Goal: Find specific page/section: Find specific page/section

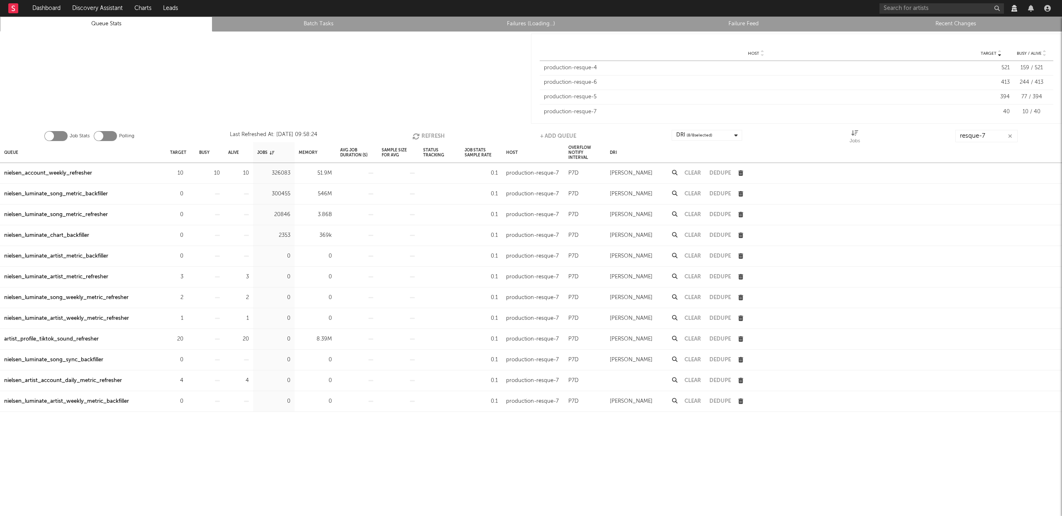
click at [955, 27] on link "Recent Changes" at bounding box center [955, 24] width 203 height 10
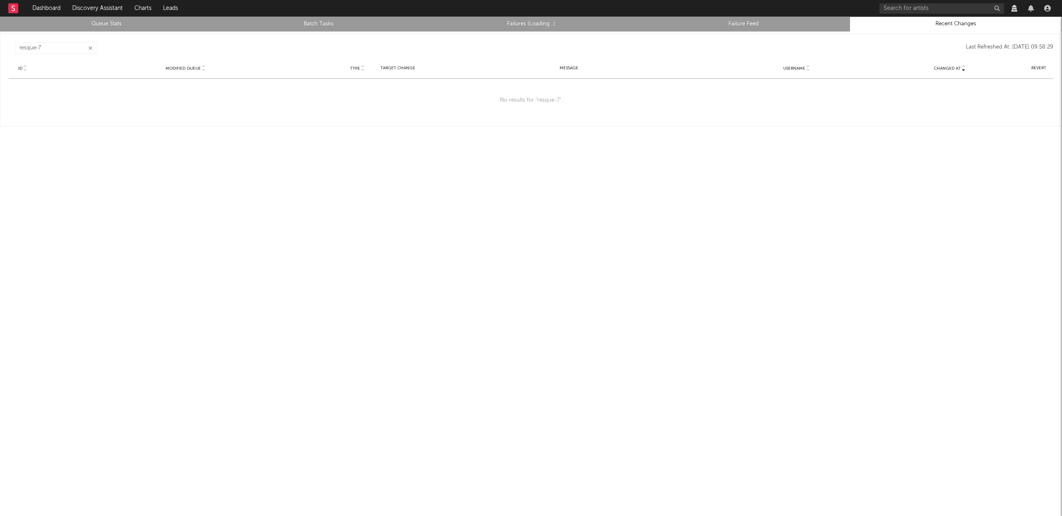
click at [91, 49] on icon "button" at bounding box center [90, 48] width 4 height 5
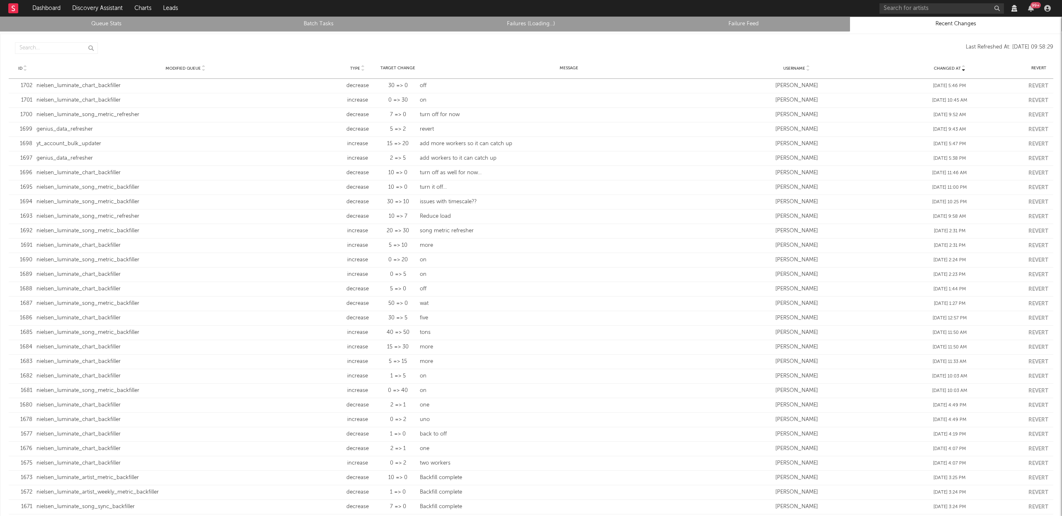
click at [100, 20] on link "Queue Stats" at bounding box center [106, 24] width 203 height 10
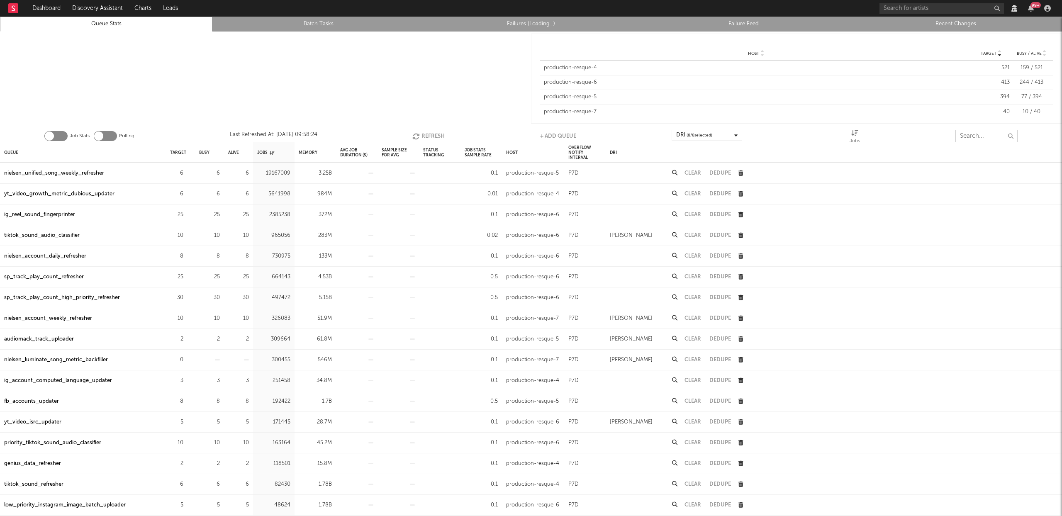
click at [975, 133] on input "text" at bounding box center [986, 136] width 62 height 12
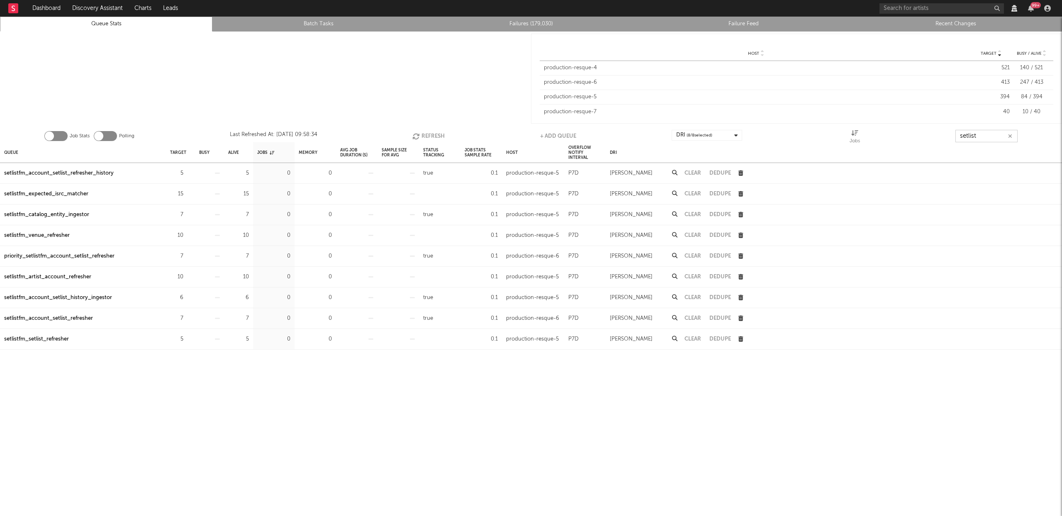
type input "setlist"
click at [1012, 136] on button "button" at bounding box center [1010, 136] width 7 height 8
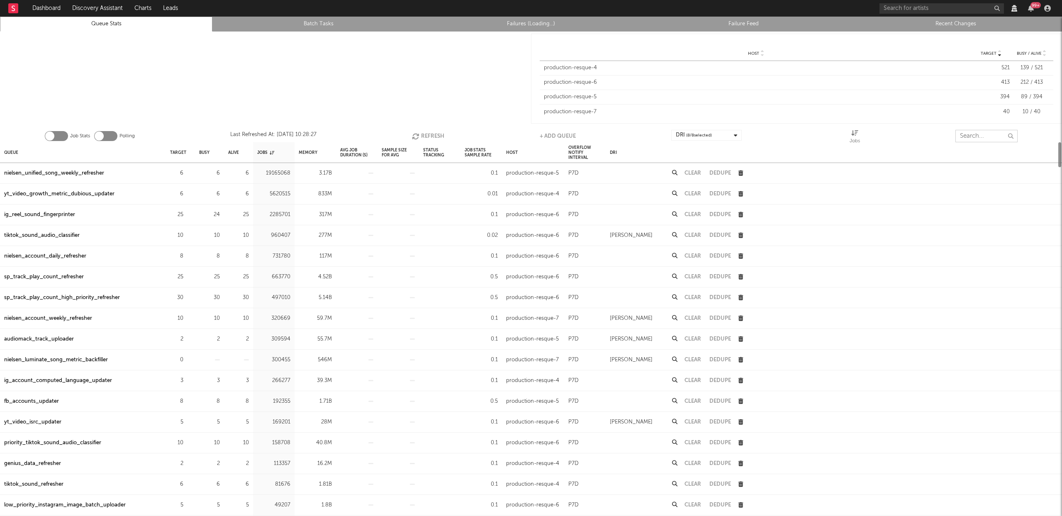
click at [987, 136] on input "text" at bounding box center [986, 136] width 62 height 12
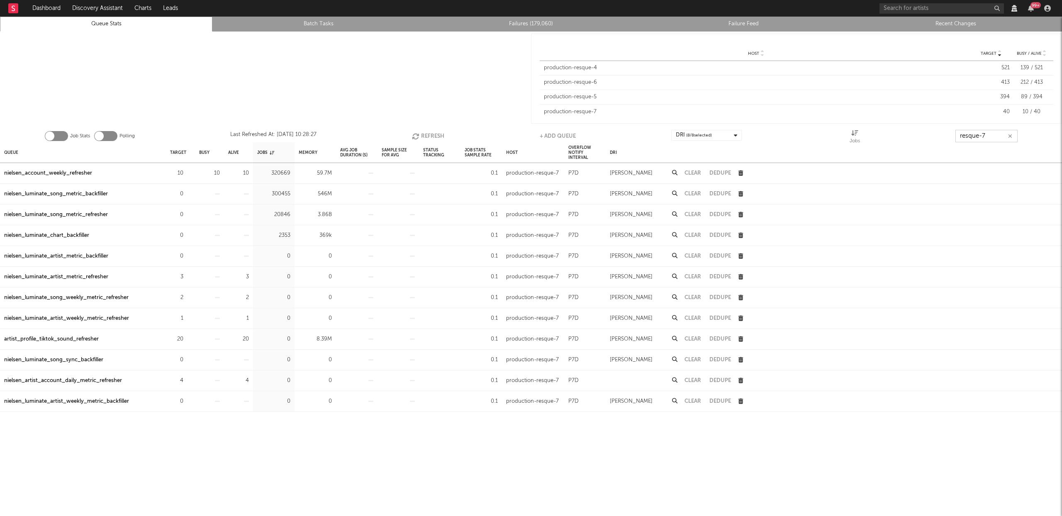
type input "resque-7"
click at [952, 25] on link "Recent Changes" at bounding box center [955, 24] width 203 height 10
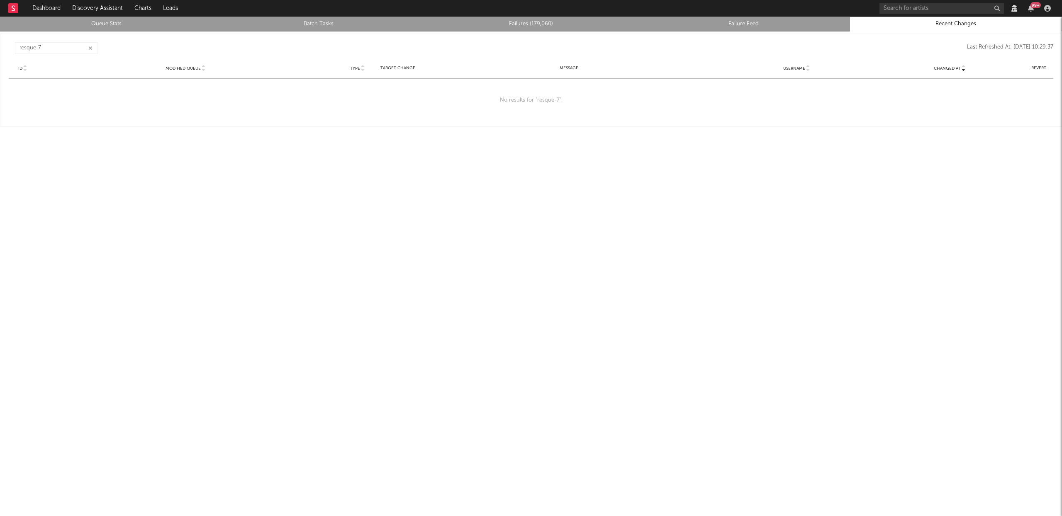
click at [92, 49] on icon "button" at bounding box center [90, 48] width 4 height 5
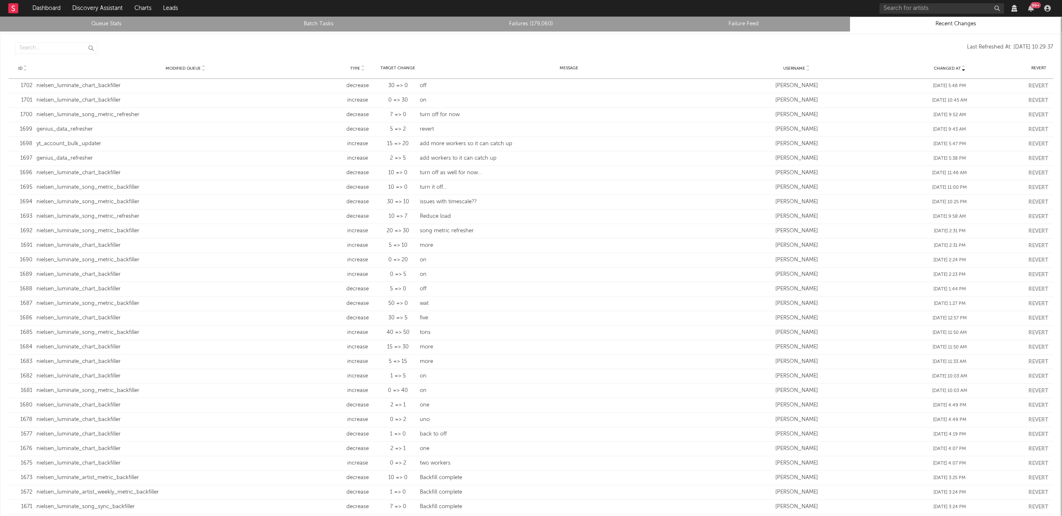
click at [109, 26] on link "Queue Stats" at bounding box center [106, 24] width 203 height 10
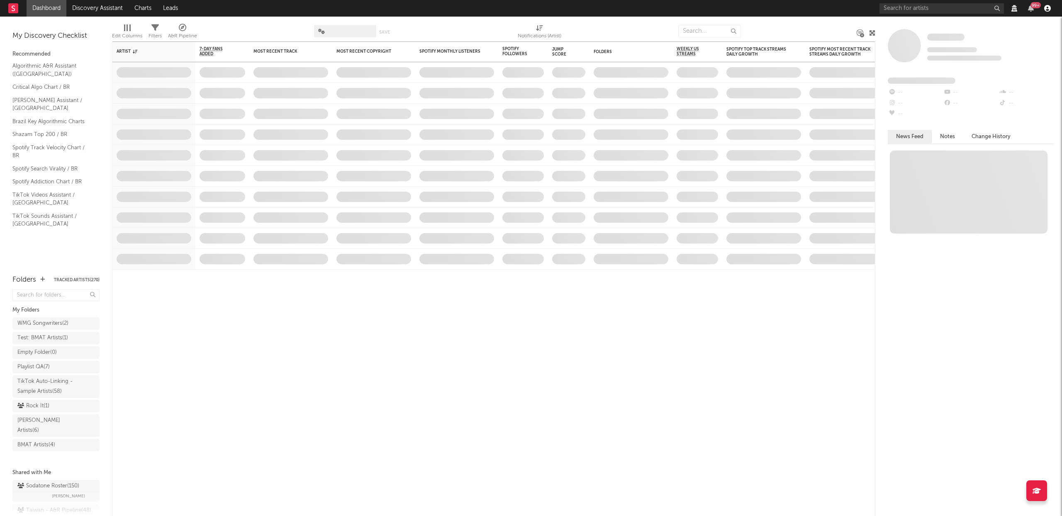
click at [1048, 9] on icon "button" at bounding box center [1047, 8] width 7 height 7
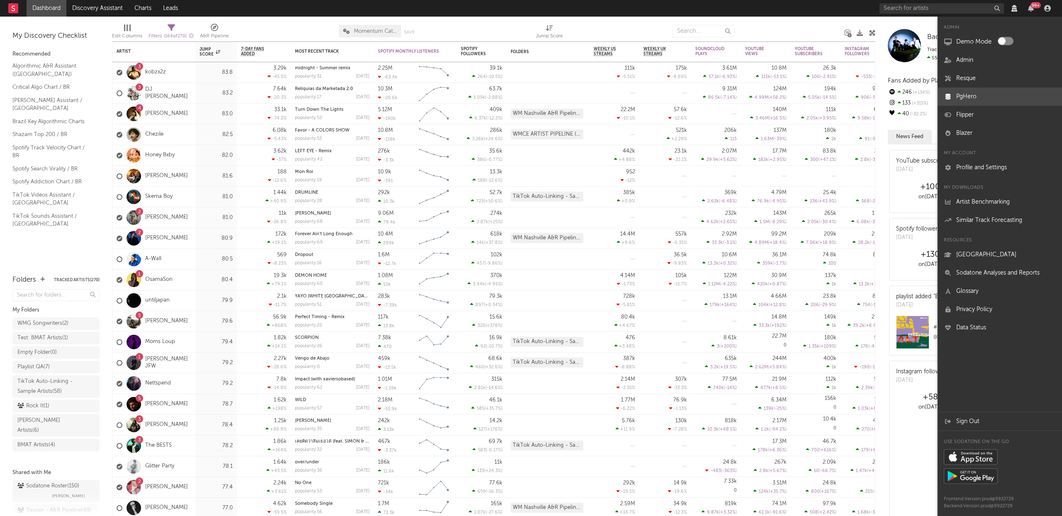
click at [974, 95] on link "PgHero" at bounding box center [1000, 97] width 124 height 18
